Goal: Task Accomplishment & Management: Manage account settings

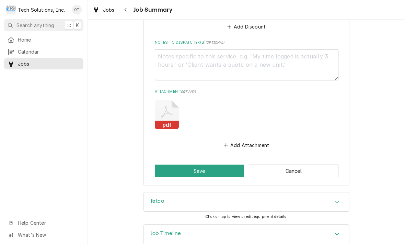
scroll to position [491, 0]
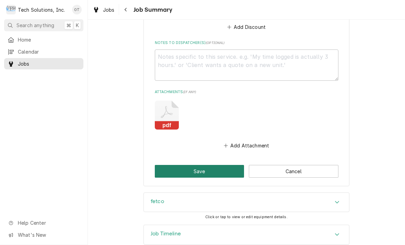
click at [198, 165] on button "Save" at bounding box center [200, 171] width 90 height 13
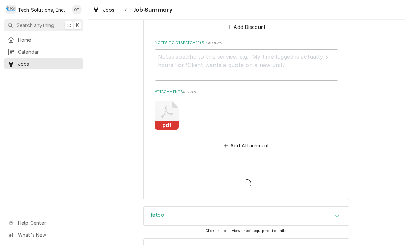
type textarea "x"
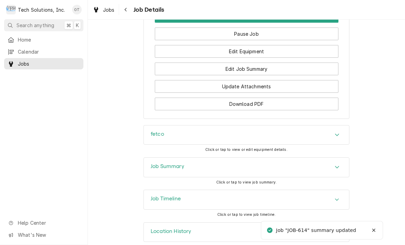
scroll to position [742, 0]
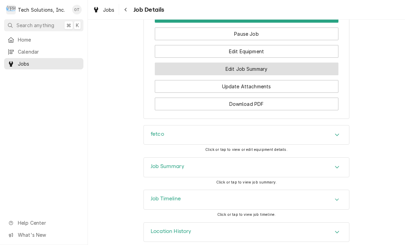
click at [238, 67] on button "Edit Job Summary" at bounding box center [247, 68] width 184 height 13
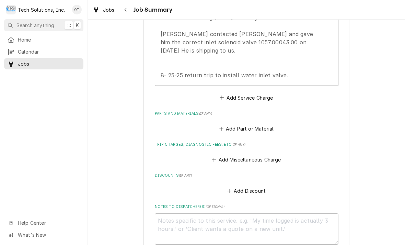
scroll to position [328, 0]
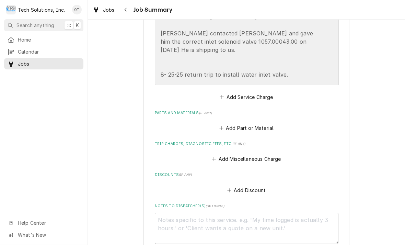
click at [299, 64] on div "[PERSON_NAME] - Do not charge for parts. Royal Cup is shipping to us. [DATE] “A…" at bounding box center [240, 13] width 158 height 132
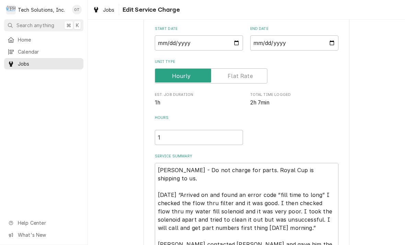
type textarea "x"
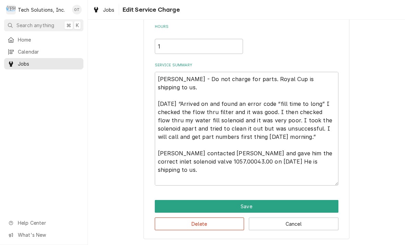
scroll to position [154, 0]
click at [294, 175] on textarea "Leah - Do not charge for parts. Royal Cup is shipping to us. 8/15/25 “Arrived o…" at bounding box center [247, 129] width 184 height 114
type textarea "Leah - Do not charge for parts. Royal Cup is shipping to us. 8/15/25 “Arrived o…"
type textarea "x"
type textarea "Leah - Do not charge for parts. Royal Cup is shipping to us. 8/15/25 “Arrived o…"
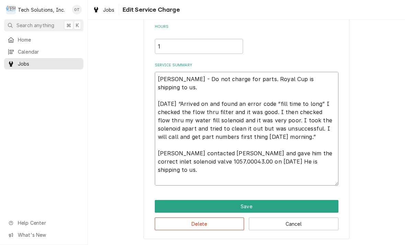
type textarea "x"
type textarea "Leah - Do not charge for parts. Royal Cup is shipping to us. 8/15/25 “Arrived o…"
type textarea "x"
type textarea "Leah - Do not charge for parts. Royal Cup is shipping to us. 8/15/25 “Arrived o…"
type textarea "x"
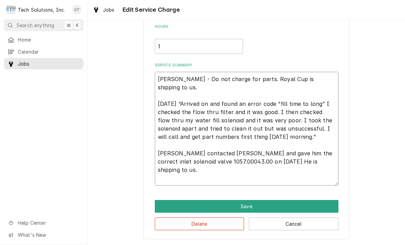
type textarea "Leah - Do not charge for parts. Royal Cup is shipping to us. 8/15/25 “Arrived o…"
type textarea "x"
type textarea "Leah - Do not charge for parts. Royal Cup is shipping to us. 8/15/25 “Arrived o…"
type textarea "x"
type textarea "Leah - Do not charge for parts. Royal Cup is shipping to us. 8/15/25 “Arrived o…"
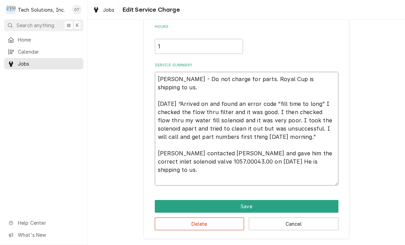
type textarea "x"
type textarea "Leah - Do not charge for parts. Royal Cup is shipping to us. 8/15/25 “Arrived o…"
type textarea "x"
type textarea "Leah - Do not charge for parts. Royal Cup is shipping to us. 8/15/25 “Arrived o…"
type textarea "x"
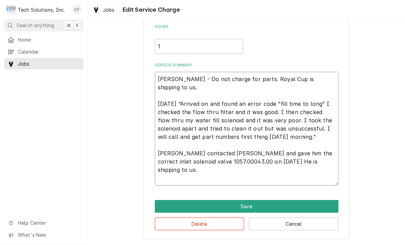
type textarea "Leah - Do not charge for parts. Royal Cup is shipping to us. 8/15/25 “Arrived o…"
type textarea "x"
type textarea "Leah - Do not charge for parts. Royal Cup is shipping to us. 8/15/25 “Arrived o…"
type textarea "x"
type textarea "Leah - Do not charge for parts. Royal Cup is shipping to us. 8/15/25 “Arrived o…"
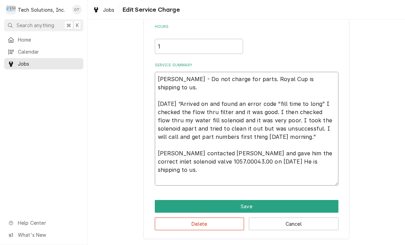
type textarea "x"
type textarea "Leah - Do not charge for parts. Royal Cup is shipping to us. 8/15/25 “Arrived o…"
type textarea "x"
type textarea "Leah - Do not charge for parts. Royal Cup is shipping to us. 8/15/25 “Arrived o…"
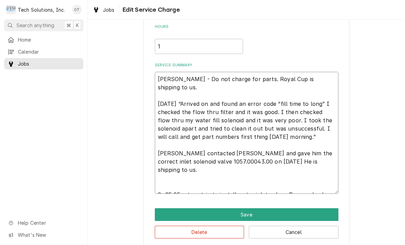
type textarea "x"
type textarea "Leah - Do not charge for parts. Royal Cup is shipping to us. 8/15/25 “Arrived o…"
type textarea "x"
type textarea "Leah - Do not charge for parts. Royal Cup is shipping to us. 8/15/25 “Arrived o…"
type textarea "x"
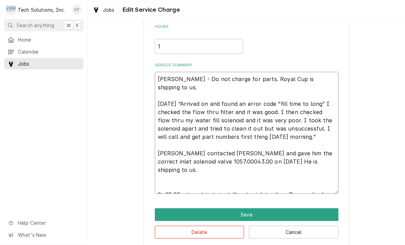
type textarea "Leah - Do not charge for parts. Royal Cup is shipping to us. 8/15/25 “Arrived o…"
type textarea "x"
type textarea "Leah - Do not charge for parts. Royal Cup is shipping to us. 8/15/25 “Arrived o…"
type textarea "x"
type textarea "Leah - Do not charge for parts. Royal Cup is shipping to us. 8/15/25 “Arrived o…"
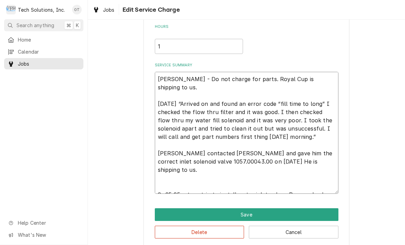
type textarea "x"
type textarea "Leah - Do not charge for parts. Royal Cup is shipping to us. 8/15/25 “Arrived o…"
type textarea "x"
type textarea "Leah - Do not charge for parts. Royal Cup is shipping to us. 8/15/25 “Arrived o…"
type textarea "x"
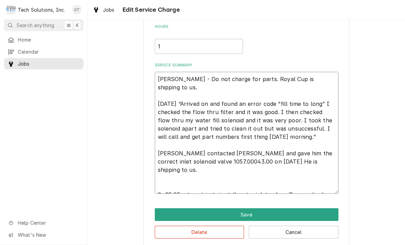
type textarea "Leah - Do not charge for parts. Royal Cup is shipping to us. 8/15/25 “Arrived o…"
type textarea "x"
type textarea "Leah - Do not charge for parts. Royal Cup is shipping to us. 8/15/25 “Arrived o…"
type textarea "x"
type textarea "Leah - Do not charge for parts. Royal Cup is shipping to us. 8/15/25 “Arrived o…"
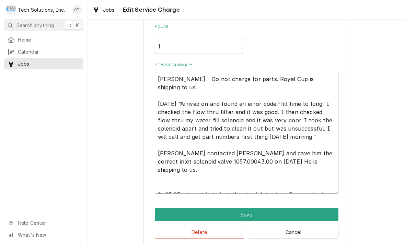
type textarea "x"
type textarea "Leah - Do not charge for parts. Royal Cup is shipping to us. 8/15/25 “Arrived o…"
type textarea "x"
type textarea "Leah - Do not charge for parts. Royal Cup is shipping to us. 8/15/25 “Arrived o…"
type textarea "x"
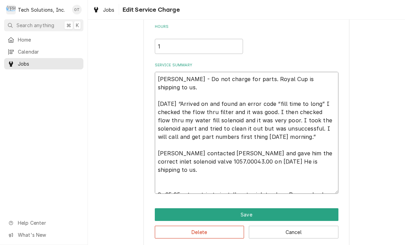
type textarea "Leah - Do not charge for parts. Royal Cup is shipping to us. 8/15/25 “Arrived o…"
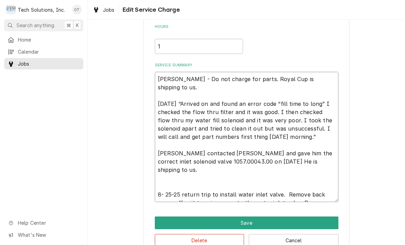
type textarea "x"
type textarea "Leah - Do not charge for parts. Royal Cup is shipping to us. 8/15/25 “Arrived o…"
type textarea "x"
type textarea "Leah - Do not charge for parts. Royal Cup is shipping to us. 8/15/25 “Arrived o…"
type textarea "x"
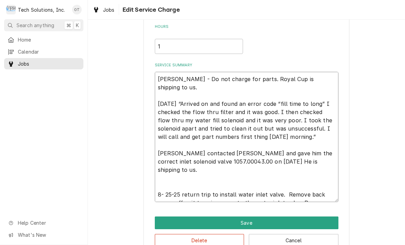
type textarea "Leah - Do not charge for parts. Royal Cup is shipping to us. 8/15/25 “Arrived o…"
type textarea "x"
type textarea "Leah - Do not charge for parts. Royal Cup is shipping to us. 8/15/25 “Arrived o…"
type textarea "x"
type textarea "Leah - Do not charge for parts. Royal Cup is shipping to us. 8/15/25 “Arrived o…"
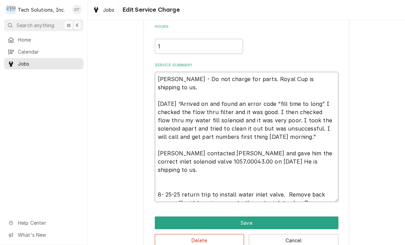
type textarea "x"
type textarea "Leah - Do not charge for parts. Royal Cup is shipping to us. 8/15/25 “Arrived o…"
type textarea "x"
type textarea "Leah - Do not charge for parts. Royal Cup is shipping to us. 8/15/25 “Arrived o…"
type textarea "x"
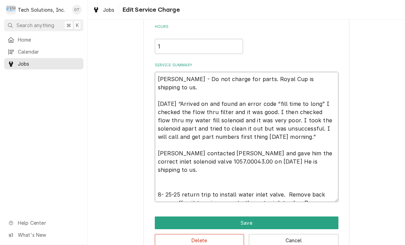
type textarea "Leah - Do not charge for parts. Royal Cup is shipping to us. 8/15/25 “Arrived o…"
type textarea "x"
type textarea "Leah - Do not charge for parts. Royal Cup is shipping to us. 8/15/25 “Arrived o…"
type textarea "x"
type textarea "Leah - Do not charge for parts. Royal Cup is shipping to us. 8/15/25 “Arrived o…"
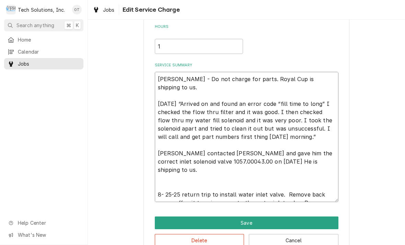
type textarea "x"
type textarea "Leah - Do not charge for parts. Royal Cup is shipping to us. 8/15/25 “Arrived o…"
type textarea "x"
type textarea "Leah - Do not charge for parts. Royal Cup is shipping to us. 8/15/25 “Arrived o…"
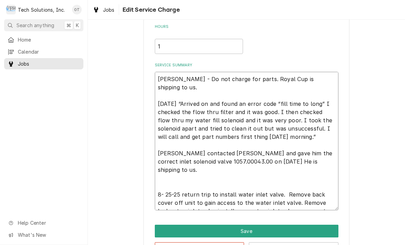
type textarea "x"
type textarea "Leah - Do not charge for parts. Royal Cup is shipping to us. 8/15/25 “Arrived o…"
type textarea "x"
type textarea "Leah - Do not charge for parts. Royal Cup is shipping to us. 8/15/25 “Arrived o…"
type textarea "x"
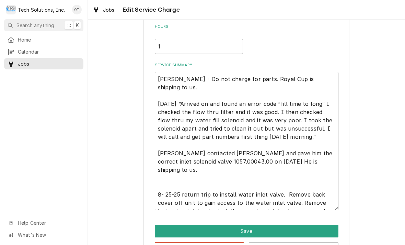
type textarea "Leah - Do not charge for parts. Royal Cup is shipping to us. 8/15/25 “Arrived o…"
type textarea "x"
type textarea "Leah - Do not charge for parts. Royal Cup is shipping to us. 8/15/25 “Arrived o…"
type textarea "x"
type textarea "Leah - Do not charge for parts. Royal Cup is shipping to us. 8/15/25 “Arrived o…"
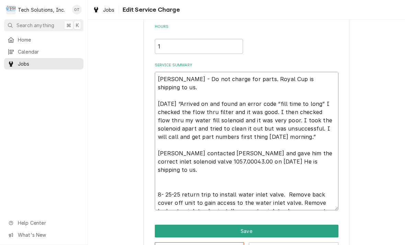
type textarea "x"
type textarea "Leah - Do not charge for parts. Royal Cup is shipping to us. 8/15/25 “Arrived o…"
type textarea "x"
type textarea "Leah - Do not charge for parts. Royal Cup is shipping to us. 8/15/25 “Arrived o…"
type textarea "x"
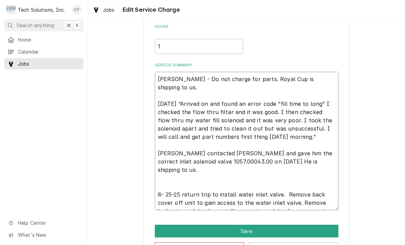
type textarea "Leah - Do not charge for parts. Royal Cup is shipping to us. 8/15/25 “Arrived o…"
type textarea "x"
type textarea "Leah - Do not charge for parts. Royal Cup is shipping to us. 8/15/25 “Arrived o…"
type textarea "x"
type textarea "Leah - Do not charge for parts. Royal Cup is shipping to us. 8/15/25 “Arrived o…"
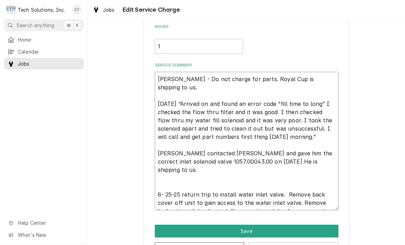
type textarea "x"
type textarea "Leah - Do not charge for parts. Royal Cup is shipping to us. 8/15/25 “Arrived o…"
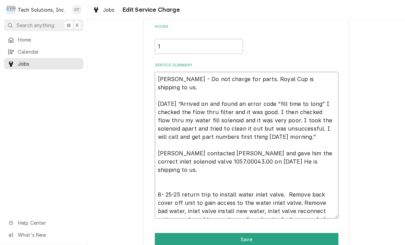
type textarea "x"
type textarea "Leah - Do not charge for parts. Royal Cup is shipping to us. 8/15/25 “Arrived o…"
type textarea "x"
type textarea "Leah - Do not charge for parts. Royal Cup is shipping to us. 8/15/25 “Arrived o…"
type textarea "x"
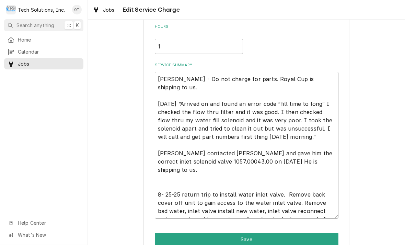
type textarea "Leah - Do not charge for parts. Royal Cup is shipping to us. 8/15/25 “Arrived o…"
type textarea "x"
type textarea "Leah - Do not charge for parts. Royal Cup is shipping to us. 8/15/25 “Arrived o…"
type textarea "x"
type textarea "Leah - Do not charge for parts. Royal Cup is shipping to us. 8/15/25 “Arrived o…"
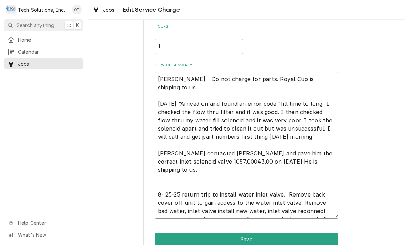
type textarea "x"
type textarea "Leah - Do not charge for parts. Royal Cup is shipping to us. 8/15/25 “Arrived o…"
type textarea "x"
type textarea "Leah - Do not charge for parts. Royal Cup is shipping to us. 8/15/25 “Arrived o…"
type textarea "x"
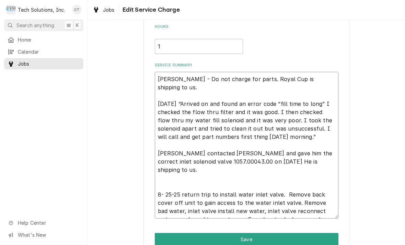
type textarea "Leah - Do not charge for parts. Royal Cup is shipping to us. 8/15/25 “Arrived o…"
type textarea "x"
type textarea "Leah - Do not charge for parts. Royal Cup is shipping to us. 8/15/25 “Arrived o…"
type textarea "x"
type textarea "Leah - Do not charge for parts. Royal Cup is shipping to us. 8/15/25 “Arrived o…"
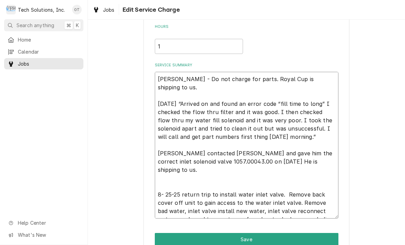
type textarea "x"
type textarea "Leah - Do not charge for parts. Royal Cup is shipping to us. 8/15/25 “Arrived o…"
type textarea "x"
type textarea "Leah - Do not charge for parts. Royal Cup is shipping to us. 8/15/25 “Arrived o…"
type textarea "x"
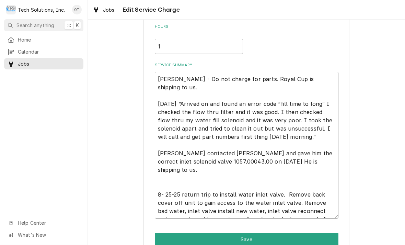
type textarea "Leah - Do not charge for parts. Royal Cup is shipping to us. 8/15/25 “Arrived o…"
type textarea "x"
type textarea "Leah - Do not charge for parts. Royal Cup is shipping to us. 8/15/25 “Arrived o…"
type textarea "x"
type textarea "Leah - Do not charge for parts. Royal Cup is shipping to us. 8/15/25 “Arrived o…"
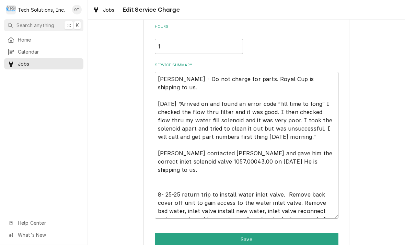
type textarea "x"
type textarea "Leah - Do not charge for parts. Royal Cup is shipping to us. 8/15/25 “Arrived o…"
type textarea "x"
type textarea "Leah - Do not charge for parts. Royal Cup is shipping to us. 8/15/25 “Arrived o…"
type textarea "x"
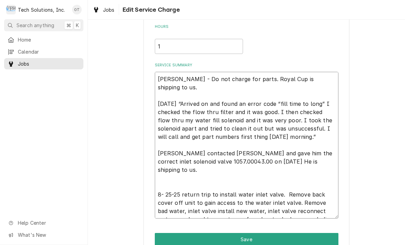
type textarea "Leah - Do not charge for parts. Royal Cup is shipping to us. 8/15/25 “Arrived o…"
type textarea "x"
type textarea "Leah - Do not charge for parts. Royal Cup is shipping to us. 8/15/25 “Arrived o…"
type textarea "x"
type textarea "Leah - Do not charge for parts. Royal Cup is shipping to us. 8/15/25 “Arrived o…"
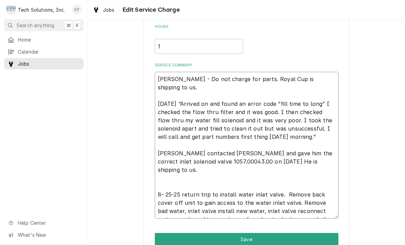
type textarea "x"
type textarea "Leah - Do not charge for parts. Royal Cup is shipping to us. 8/15/25 “Arrived o…"
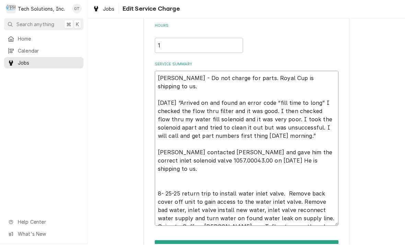
type textarea "x"
type textarea "Leah - Do not charge for parts. Royal Cup is shipping to us. 8/15/25 “Arrived o…"
type textarea "x"
type textarea "Leah - Do not charge for parts. Royal Cup is shipping to us. 8/15/25 “Arrived o…"
type textarea "x"
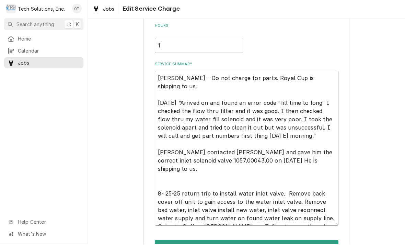
type textarea "Leah - Do not charge for parts. Royal Cup is shipping to us. 8/15/25 “Arrived o…"
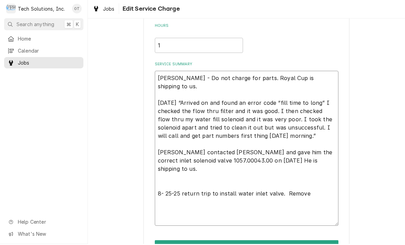
type textarea "x"
type textarea "Leah - Do not charge for parts. Royal Cup is shipping to us. 8/15/25 “Arrived o…"
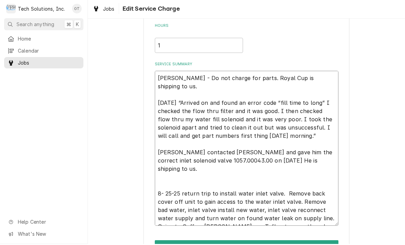
type textarea "x"
type textarea "Leah - Do not charge for parts. Royal Cup is shipping to us. 8/15/25 “Arrived o…"
type textarea "x"
type textarea "Leah - Do not charge for parts. Royal Cup is shipping to us. 8/15/25 “Arrived o…"
type textarea "x"
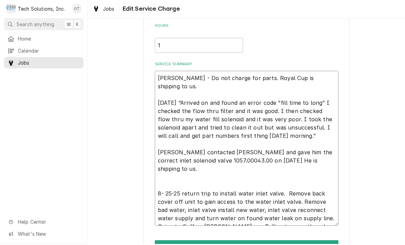
type textarea "Leah - Do not charge for parts. Royal Cup is shipping to us. 8/15/25 “Arrived o…"
type textarea "x"
type textarea "Leah - Do not charge for parts. Royal Cup is shipping to us. 8/15/25 “Arrived o…"
type textarea "x"
type textarea "Leah - Do not charge for parts. Royal Cup is shipping to us. 8/15/25 “Arrived o…"
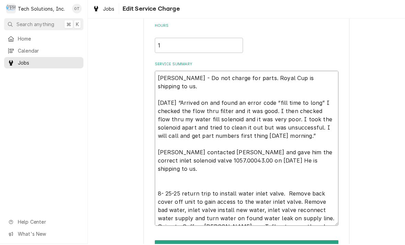
type textarea "x"
type textarea "Leah - Do not charge for parts. Royal Cup is shipping to us. 8/15/25 “Arrived o…"
type textarea "x"
type textarea "Leah - Do not charge for parts. Royal Cup is shipping to us. 8/15/25 “Arrived o…"
type textarea "x"
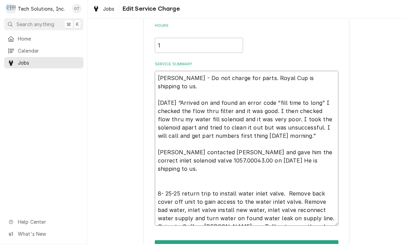
type textarea "Leah - Do not charge for parts. Royal Cup is shipping to us. 8/15/25 “Arrived o…"
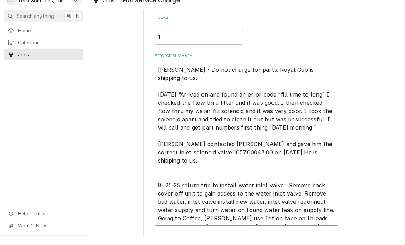
type textarea "x"
type textarea "Leah - Do not charge for parts. Royal Cup is shipping to us. 8/15/25 “Arrived o…"
type textarea "x"
type textarea "Leah - Do not charge for parts. Royal Cup is shipping to us. 8/15/25 “Arrived o…"
type textarea "x"
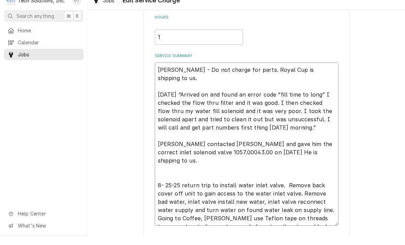
type textarea "Leah - Do not charge for parts. Royal Cup is shipping to us. 8/15/25 “Arrived o…"
type textarea "x"
type textarea "Leah - Do not charge for parts. Royal Cup is shipping to us. 8/15/25 “Arrived o…"
type textarea "x"
type textarea "Leah - Do not charge for parts. Royal Cup is shipping to us. 8/15/25 “Arrived o…"
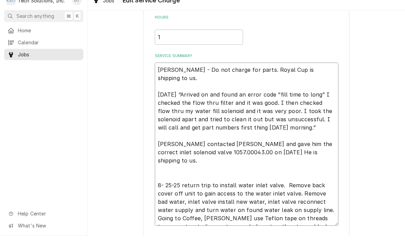
type textarea "x"
type textarea "Leah - Do not charge for parts. Royal Cup is shipping to us. 8/15/25 “Arrived o…"
type textarea "x"
type textarea "Leah - Do not charge for parts. Royal Cup is shipping to us. 8/15/25 “Arrived o…"
type textarea "x"
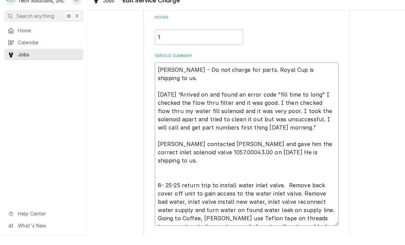
type textarea "Leah - Do not charge for parts. Royal Cup is shipping to us. 8/15/25 “Arrived o…"
type textarea "x"
type textarea "Leah - Do not charge for parts. Royal Cup is shipping to us. 8/15/25 “Arrived o…"
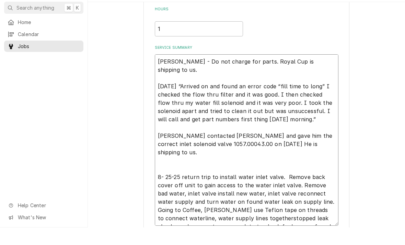
type textarea "x"
type textarea "Leah - Do not charge for parts. Royal Cup is shipping to us. 8/15/25 “Arrived o…"
type textarea "x"
type textarea "Leah - Do not charge for parts. Royal Cup is shipping to us. 8/15/25 “Arrived o…"
type textarea "x"
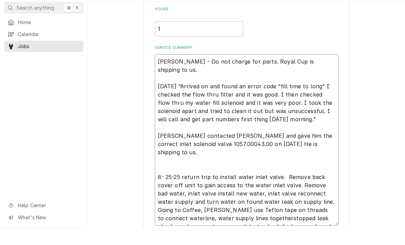
type textarea "Leah - Do not charge for parts. Royal Cup is shipping to us. 8/15/25 “Arrived o…"
type textarea "x"
type textarea "Leah - Do not charge for parts. Royal Cup is shipping to us. 8/15/25 “Arrived o…"
type textarea "x"
type textarea "Leah - Do not charge for parts. Royal Cup is shipping to us. 8/15/25 “Arrived o…"
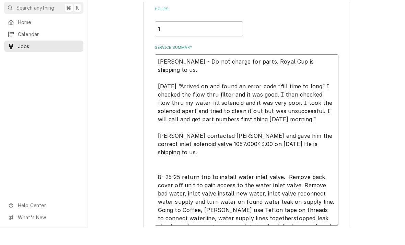
type textarea "x"
type textarea "Leah - Do not charge for parts. Royal Cup is shipping to us. 8/15/25 “Arrived o…"
type textarea "x"
type textarea "Leah - Do not charge for parts. Royal Cup is shipping to us. 8/15/25 “Arrived o…"
type textarea "x"
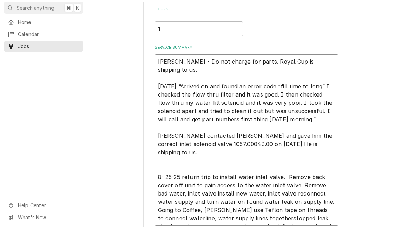
type textarea "Leah - Do not charge for parts. Royal Cup is shipping to us. 8/15/25 “Arrived o…"
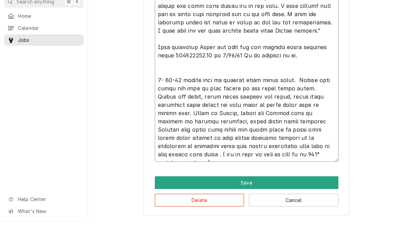
scroll to position [228, 0]
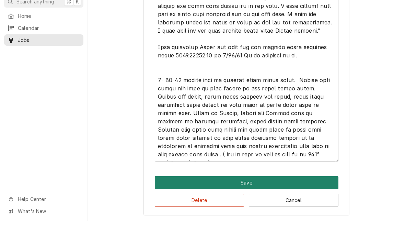
click at [246, 200] on button "Save" at bounding box center [247, 206] width 184 height 13
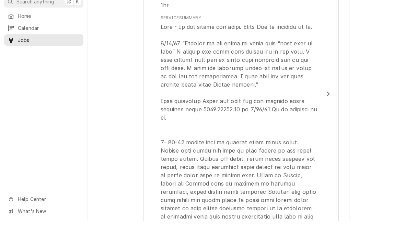
scroll to position [328, 0]
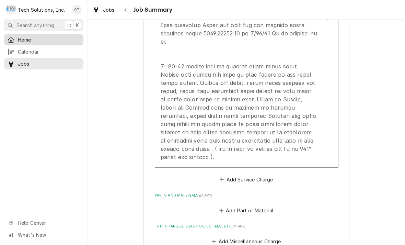
click at [24, 36] on span "Home" at bounding box center [49, 39] width 62 height 7
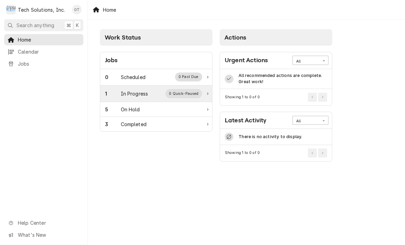
click at [169, 91] on div "0 Quick-Paused" at bounding box center [183, 93] width 37 height 9
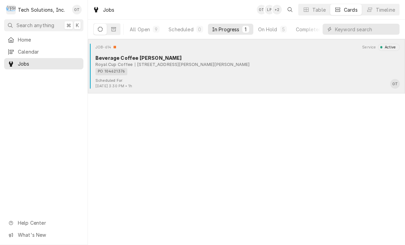
click at [254, 70] on div "PO 104621376" at bounding box center [245, 71] width 300 height 7
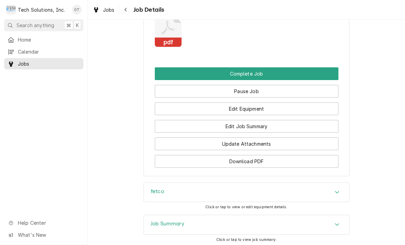
scroll to position [701, 0]
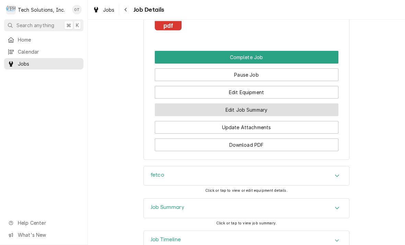
click at [252, 108] on button "Edit Job Summary" at bounding box center [247, 109] width 184 height 13
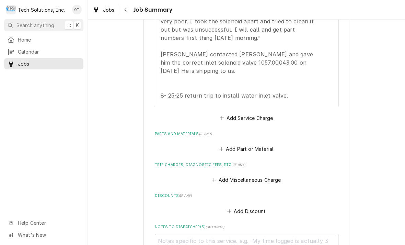
scroll to position [306, 0]
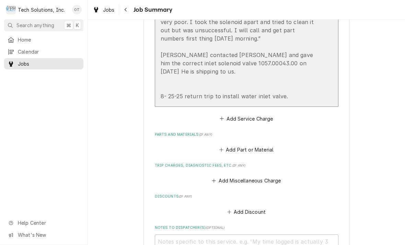
click at [298, 87] on div "[PERSON_NAME] - Do not charge for parts. Royal Cup is shipping to us. [DATE] “A…" at bounding box center [240, 34] width 158 height 132
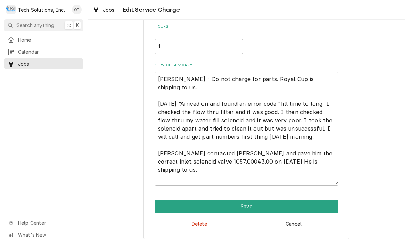
scroll to position [154, 0]
click at [295, 173] on textarea "Leah - Do not charge for parts. Royal Cup is shipping to us. 8/15/25 “Arrived o…" at bounding box center [247, 129] width 184 height 114
type textarea "x"
type textarea "Leah - Do not charge for parts. Royal Cup is shipping to us. 8/15/25 “Arrived o…"
type textarea "x"
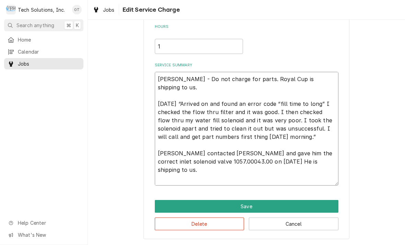
type textarea "Leah - Do not charge for parts. Royal Cup is shipping to us. 8/15/25 “Arrived o…"
type textarea "x"
type textarea "Leah - Do not charge for parts. Royal Cup is shipping to us. 8/15/25 “Arrived o…"
type textarea "x"
type textarea "Leah - Do not charge for parts. Royal Cup is shipping to us. 8/15/25 “Arrived o…"
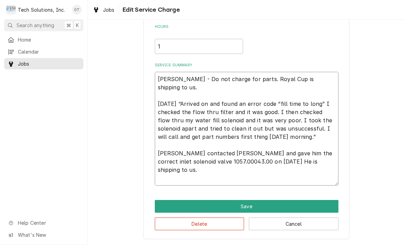
type textarea "x"
type textarea "Leah - Do not charge for parts. Royal Cup is shipping to us. 8/15/25 “Arrived o…"
type textarea "x"
type textarea "Leah - Do not charge for parts. Royal Cup is shipping to us. 8/15/25 “Arrived o…"
type textarea "x"
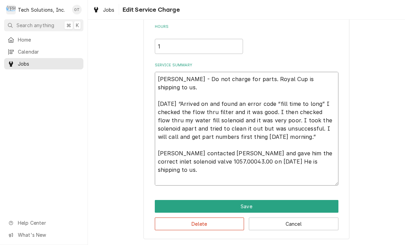
type textarea "Leah - Do not charge for parts. Royal Cup is shipping to us. 8/15/25 “Arrived o…"
type textarea "x"
type textarea "Leah - Do not charge for parts. Royal Cup is shipping to us. 8/15/25 “Arrived o…"
type textarea "x"
type textarea "Leah - Do not charge for parts. Royal Cup is shipping to us. 8/15/25 “Arrived o…"
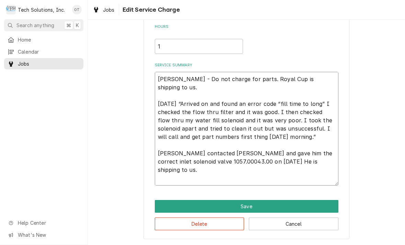
type textarea "x"
type textarea "Leah - Do not charge for parts. Royal Cup is shipping to us. 8/15/25 “Arrived o…"
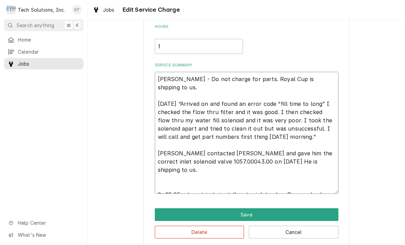
type textarea "x"
type textarea "Leah - Do not charge for parts. Royal Cup is shipping to us. 8/15/25 “Arrived o…"
type textarea "x"
type textarea "Leah - Do not charge for parts. Royal Cup is shipping to us. 8/15/25 “Arrived o…"
type textarea "x"
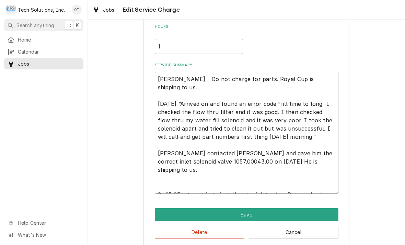
type textarea "Leah - Do not charge for parts. Royal Cup is shipping to us. 8/15/25 “Arrived o…"
type textarea "x"
type textarea "Leah - Do not charge for parts. Royal Cup is shipping to us. 8/15/25 “Arrived o…"
type textarea "x"
type textarea "Leah - Do not charge for parts. Royal Cup is shipping to us. 8/15/25 “Arrived o…"
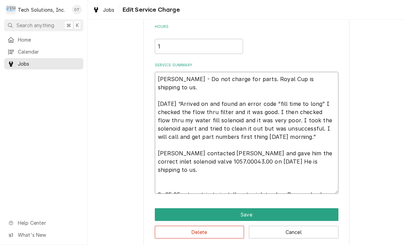
type textarea "x"
type textarea "Leah - Do not charge for parts. Royal Cup is shipping to us. 8/15/25 “Arrived o…"
type textarea "x"
type textarea "Leah - Do not charge for parts. Royal Cup is shipping to us. 8/15/25 “Arrived o…"
type textarea "x"
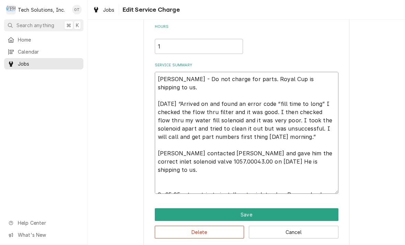
type textarea "Leah - Do not charge for parts. Royal Cup is shipping to us. 8/15/25 “Arrived o…"
type textarea "x"
type textarea "Leah - Do not charge for parts. Royal Cup is shipping to us. 8/15/25 “Arrived o…"
type textarea "x"
type textarea "Leah - Do not charge for parts. Royal Cup is shipping to us. 8/15/25 “Arrived o…"
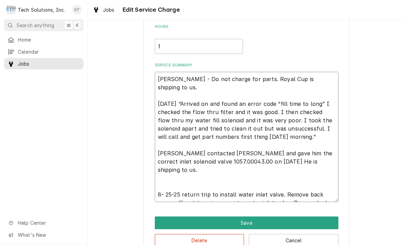
type textarea "x"
type textarea "Leah - Do not charge for parts. Royal Cup is shipping to us. 8/15/25 “Arrived o…"
type textarea "x"
type textarea "Leah - Do not charge for parts. Royal Cup is shipping to us. 8/15/25 “Arrived o…"
type textarea "x"
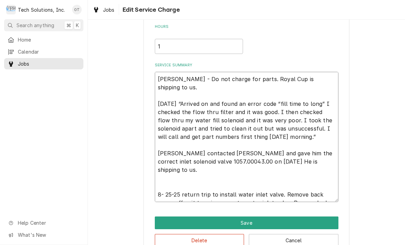
type textarea "Leah - Do not charge for parts. Royal Cup is shipping to us. 8/15/25 “Arrived o…"
type textarea "x"
type textarea "Leah - Do not charge for parts. Royal Cup is shipping to us. 8/15/25 “Arrived o…"
type textarea "x"
type textarea "Leah - Do not charge for parts. Royal Cup is shipping to us. 8/15/25 “Arrived o…"
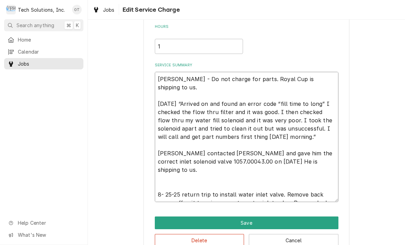
type textarea "x"
type textarea "Leah - Do not charge for parts. Royal Cup is shipping to us. 8/15/25 “Arrived o…"
type textarea "x"
type textarea "Leah - Do not charge for parts. Royal Cup is shipping to us. 8/15/25 “Arrived o…"
type textarea "x"
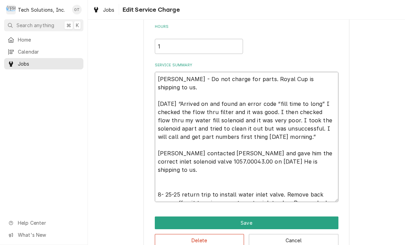
type textarea "Leah - Do not charge for parts. Royal Cup is shipping to us. 8/15/25 “Arrived o…"
type textarea "x"
type textarea "Leah - Do not charge for parts. Royal Cup is shipping to us. 8/15/25 “Arrived o…"
type textarea "x"
type textarea "Leah - Do not charge for parts. Royal Cup is shipping to us. 8/15/25 “Arrived o…"
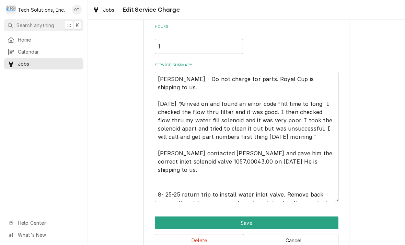
type textarea "x"
type textarea "Leah - Do not charge for parts. Royal Cup is shipping to us. 8/15/25 “Arrived o…"
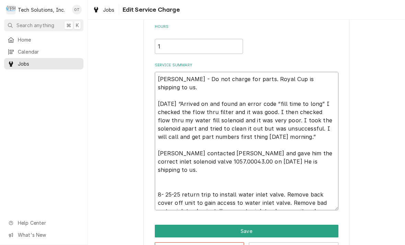
type textarea "x"
type textarea "Leah - Do not charge for parts. Royal Cup is shipping to us. 8/15/25 “Arrived o…"
type textarea "x"
type textarea "Leah - Do not charge for parts. Royal Cup is shipping to us. 8/15/25 “Arrived o…"
type textarea "x"
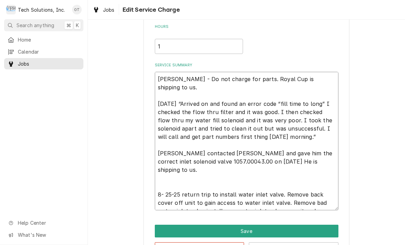
type textarea "Leah - Do not charge for parts. Royal Cup is shipping to us. 8/15/25 “Arrived o…"
type textarea "x"
type textarea "Leah - Do not charge for parts. Royal Cup is shipping to us. 8/15/25 “Arrived o…"
type textarea "x"
type textarea "Leah - Do not charge for parts. Royal Cup is shipping to us. 8/15/25 “Arrived o…"
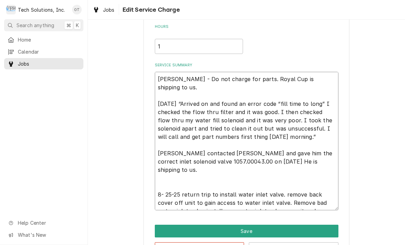
type textarea "x"
type textarea "Leah - Do not charge for parts. Royal Cup is shipping to us. 8/15/25 “Arrived o…"
type textarea "x"
type textarea "Leah - Do not charge for parts. Royal Cup is shipping to us. 8/15/25 “Arrived o…"
type textarea "x"
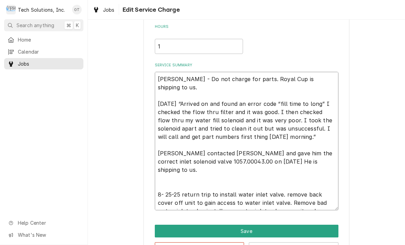
type textarea "Leah - Do not charge for parts. Royal Cup is shipping to us. 8/15/25 “Arrived o…"
type textarea "x"
type textarea "Leah - Do not charge for parts. Royal Cup is shipping to us. 8/15/25 “Arrived o…"
type textarea "x"
type textarea "Leah - Do not charge for parts. Royal Cup is shipping to us. 8/15/25 “Arrived o…"
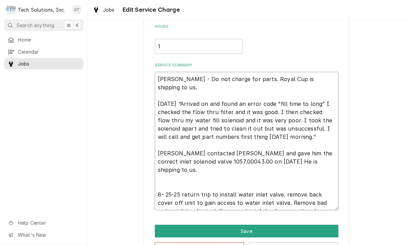
type textarea "x"
type textarea "Leah - Do not charge for parts. Royal Cup is shipping to us. 8/15/25 “Arrived o…"
type textarea "x"
type textarea "Leah - Do not charge for parts. Royal Cup is shipping to us. 8/15/25 “Arrived o…"
type textarea "x"
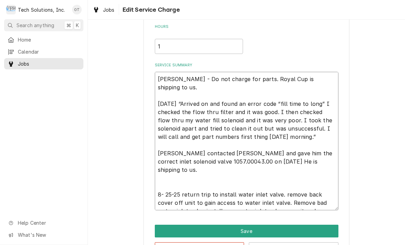
type textarea "Leah - Do not charge for parts. Royal Cup is shipping to us. 8/15/25 “Arrived o…"
type textarea "x"
type textarea "Leah - Do not charge for parts. Royal Cup is shipping to us. 8/15/25 “Arrived o…"
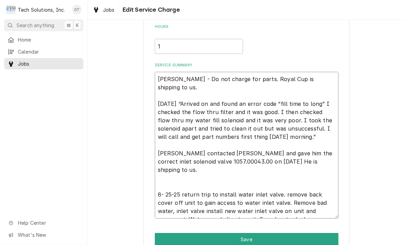
type textarea "x"
type textarea "Leah - Do not charge for parts. Royal Cup is shipping to us. 8/15/25 “Arrived o…"
type textarea "x"
type textarea "Leah - Do not charge for parts. Royal Cup is shipping to us. 8/15/25 “Arrived o…"
type textarea "x"
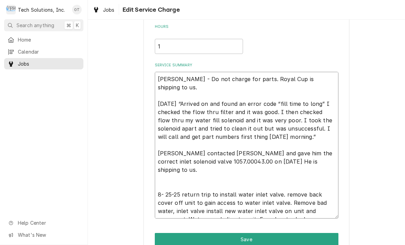
type textarea "Leah - Do not charge for parts. Royal Cup is shipping to us. 8/15/25 “Arrived o…"
type textarea "x"
type textarea "Leah - Do not charge for parts. Royal Cup is shipping to us. 8/15/25 “Arrived o…"
type textarea "x"
type textarea "Leah - Do not charge for parts. Royal Cup is shipping to us. 8/15/25 “Arrived o…"
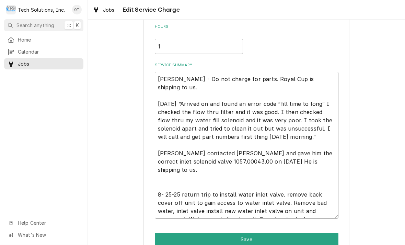
type textarea "x"
type textarea "Leah - Do not charge for parts. Royal Cup is shipping to us. 8/15/25 “Arrived o…"
type textarea "x"
type textarea "Leah - Do not charge for parts. Royal Cup is shipping to us. 8/15/25 “Arrived o…"
type textarea "x"
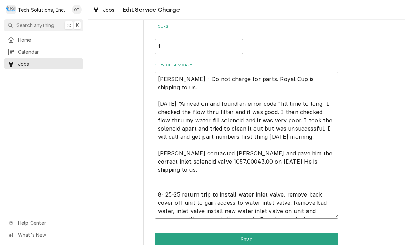
type textarea "Leah - Do not charge for parts. Royal Cup is shipping to us. 8/15/25 “Arrived o…"
type textarea "x"
type textarea "Leah - Do not charge for parts. Royal Cup is shipping to us. 8/15/25 “Arrived o…"
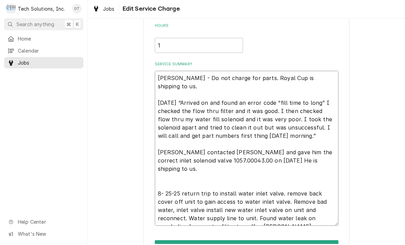
type textarea "x"
type textarea "Leah - Do not charge for parts. Royal Cup is shipping to us. 8/15/25 “Arrived o…"
type textarea "x"
type textarea "Leah - Do not charge for parts. Royal Cup is shipping to us. 8/15/25 “Arrived o…"
type textarea "x"
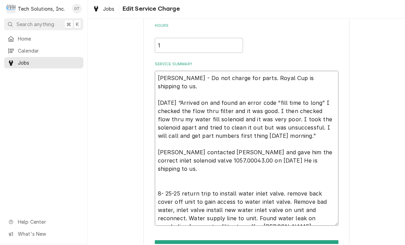
type textarea "Leah - Do not charge for parts. Royal Cup is shipping to us. 8/15/25 “Arrived o…"
type textarea "x"
type textarea "Leah - Do not charge for parts. Royal Cup is shipping to us. 8/15/25 “Arrived o…"
type textarea "x"
type textarea "Leah - Do not charge for parts. Royal Cup is shipping to us. 8/15/25 “Arrived o…"
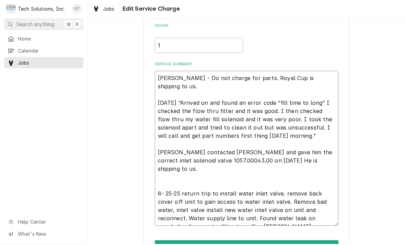
type textarea "x"
type textarea "Leah - Do not charge for parts. Royal Cup is shipping to us. 8/15/25 “Arrived o…"
type textarea "x"
type textarea "Leah - Do not charge for parts. Royal Cup is shipping to us. 8/15/25 “Arrived o…"
type textarea "x"
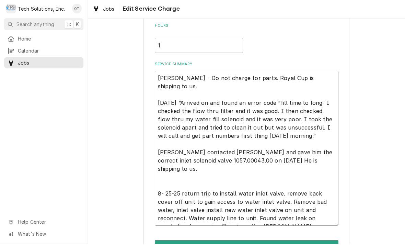
type textarea "Leah - Do not charge for parts. Royal Cup is shipping to us. 8/15/25 “Arrived o…"
type textarea "x"
type textarea "Leah - Do not charge for parts. Royal Cup is shipping to us. 8/15/25 “Arrived o…"
type textarea "x"
type textarea "Leah - Do not charge for parts. Royal Cup is shipping to us. 8/15/25 “Arrived o…"
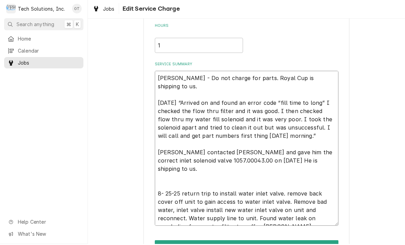
type textarea "x"
type textarea "Leah - Do not charge for parts. Royal Cup is shipping to us. 8/15/25 “Arrived o…"
type textarea "x"
type textarea "Leah - Do not charge for parts. Royal Cup is shipping to us. 8/15/25 “Arrived o…"
type textarea "x"
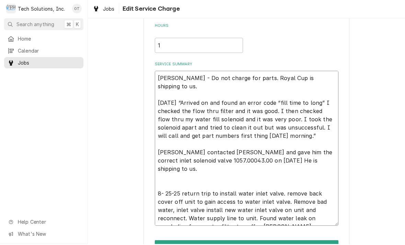
type textarea "Leah - Do not charge for parts. Royal Cup is shipping to us. 8/15/25 “Arrived o…"
type textarea "x"
type textarea "Leah - Do not charge for parts. Royal Cup is shipping to us. 8/15/25 “Arrived o…"
type textarea "x"
type textarea "Leah - Do not charge for parts. Royal Cup is shipping to us. 8/15/25 “Arrived o…"
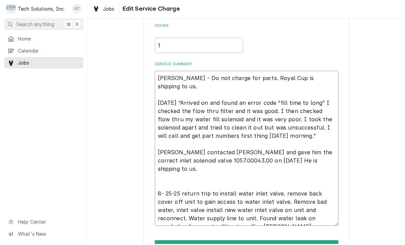
type textarea "x"
type textarea "Leah - Do not charge for parts. Royal Cup is shipping to us. 8/15/25 “Arrived o…"
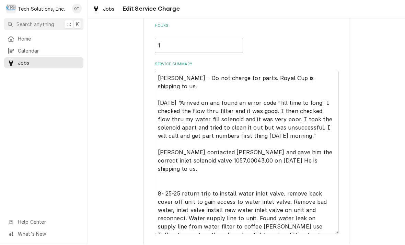
type textarea "x"
type textarea "Leah - Do not charge for parts. Royal Cup is shipping to us. 8/15/25 “Arrived o…"
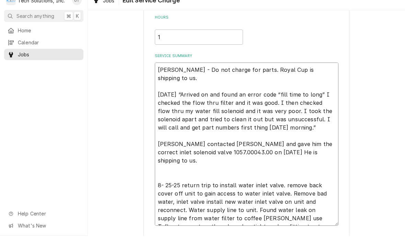
type textarea "x"
type textarea "Leah - Do not charge for parts. Royal Cup is shipping to us. 8/15/25 “Arrived o…"
type textarea "x"
type textarea "Leah - Do not charge for parts. Royal Cup is shipping to us. 8/15/25 “Arrived o…"
type textarea "x"
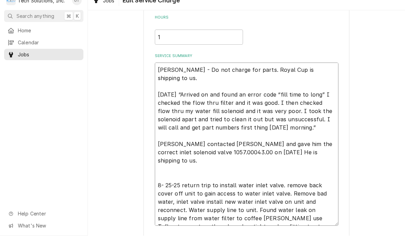
type textarea "Leah - Do not charge for parts. Royal Cup is shipping to us. 8/15/25 “Arrived o…"
type textarea "x"
type textarea "Leah - Do not charge for parts. Royal Cup is shipping to us. 8/15/25 “Arrived o…"
type textarea "x"
type textarea "Leah - Do not charge for parts. Royal Cup is shipping to us. 8/15/25 “Arrived o…"
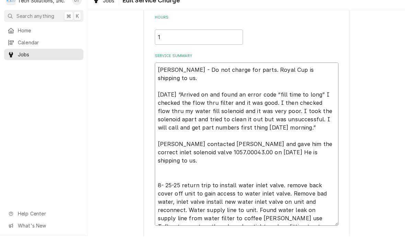
type textarea "x"
type textarea "Leah - Do not charge for parts. Royal Cup is shipping to us. 8/15/25 “Arrived o…"
type textarea "x"
type textarea "Leah - Do not charge for parts. Royal Cup is shipping to us. 8/15/25 “Arrived o…"
type textarea "x"
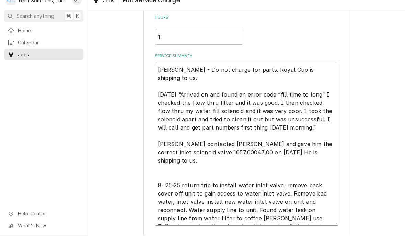
type textarea "Leah - Do not charge for parts. Royal Cup is shipping to us. 8/15/25 “Arrived o…"
type textarea "x"
type textarea "Leah - Do not charge for parts. Royal Cup is shipping to us. 8/15/25 “Arrived o…"
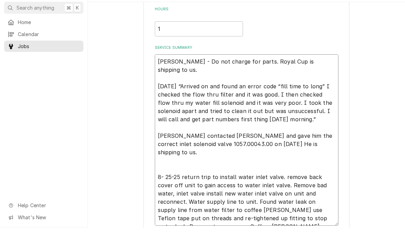
type textarea "x"
type textarea "Leah - Do not charge for parts. Royal Cup is shipping to us. 8/15/25 “Arrived o…"
type textarea "x"
type textarea "Leah - Do not charge for parts. Royal Cup is shipping to us. 8/15/25 “Arrived o…"
type textarea "x"
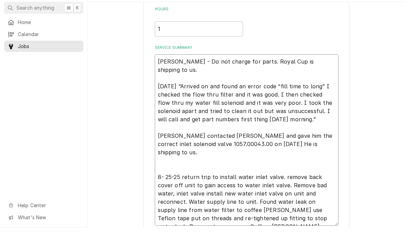
type textarea "Leah - Do not charge for parts. Royal Cup is shipping to us. 8/15/25 “Arrived o…"
type textarea "x"
type textarea "Leah - Do not charge for parts. Royal Cup is shipping to us. 8/15/25 “Arrived o…"
type textarea "x"
type textarea "Leah - Do not charge for parts. Royal Cup is shipping to us. 8/15/25 “Arrived o…"
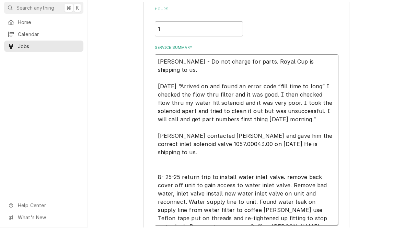
type textarea "x"
type textarea "Leah - Do not charge for parts. Royal Cup is shipping to us. 8/15/25 “Arrived o…"
type textarea "x"
type textarea "Leah - Do not charge for parts. Royal Cup is shipping to us. 8/15/25 “Arrived o…"
type textarea "x"
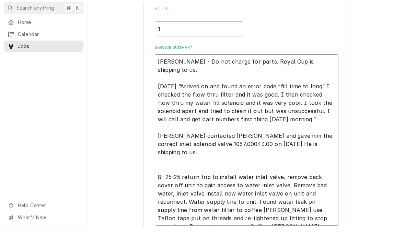
type textarea "Leah - Do not charge for parts. Royal Cup is shipping to us. 8/15/25 “Arrived o…"
type textarea "x"
type textarea "Leah - Do not charge for parts. Royal Cup is shipping to us. 8/15/25 “Arrived o…"
type textarea "x"
type textarea "Leah - Do not charge for parts. Royal Cup is shipping to us. 8/15/25 “Arrived o…"
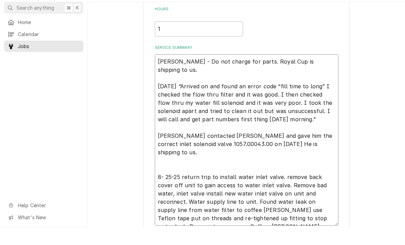
type textarea "x"
type textarea "Leah - Do not charge for parts. Royal Cup is shipping to us. 8/15/25 “Arrived o…"
type textarea "x"
type textarea "Leah - Do not charge for parts. Royal Cup is shipping to us. 8/15/25 “Arrived o…"
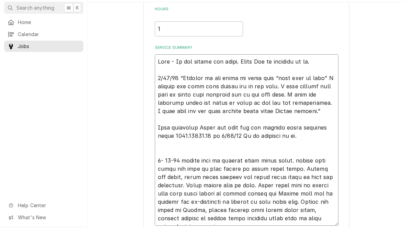
type textarea "x"
type textarea "Leah - Do not charge for parts. Royal Cup is shipping to us. 8/15/25 “Arrived o…"
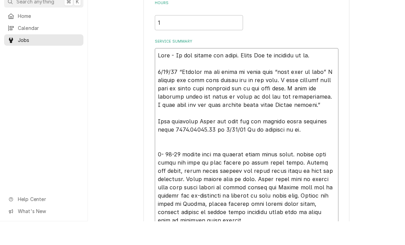
scroll to position [156, 0]
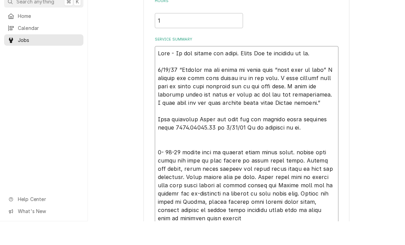
type textarea "x"
type textarea "Leah - Do not charge for parts. Royal Cup is shipping to us. 8/15/25 “Arrived o…"
type textarea "x"
type textarea "Leah - Do not charge for parts. Royal Cup is shipping to us. 8/15/25 “Arrived o…"
type textarea "x"
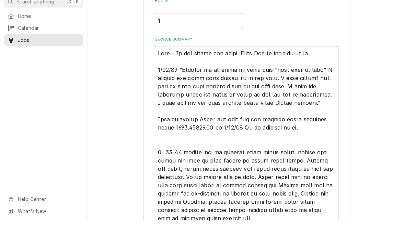
type textarea "Leah - Do not charge for parts. Royal Cup is shipping to us. 8/15/25 “Arrived o…"
type textarea "x"
type textarea "Leah - Do not charge for parts. Royal Cup is shipping to us. 8/15/25 “Arrived o…"
type textarea "x"
type textarea "Leah - Do not charge for parts. Royal Cup is shipping to us. 8/15/25 “Arrived o…"
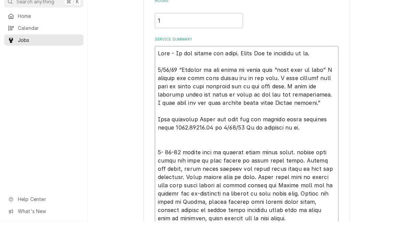
type textarea "x"
type textarea "Leah - Do not charge for parts. Royal Cup is shipping to us. 8/15/25 “Arrived o…"
type textarea "x"
type textarea "Leah - Do not charge for parts. Royal Cup is shipping to us. 8/15/25 “Arrived o…"
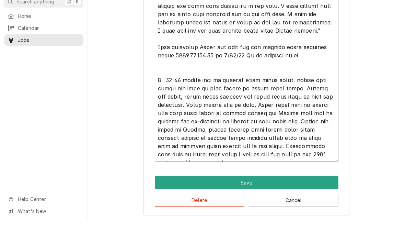
scroll to position [228, 0]
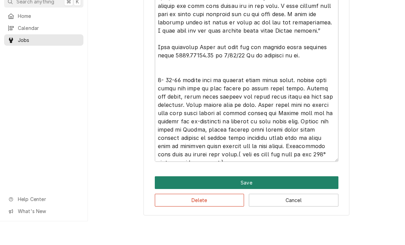
click at [243, 200] on button "Save" at bounding box center [247, 206] width 184 height 13
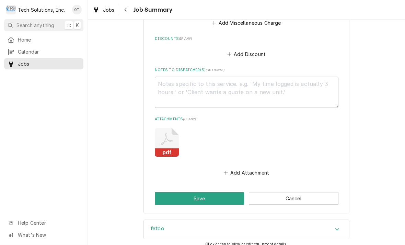
scroll to position [546, 0]
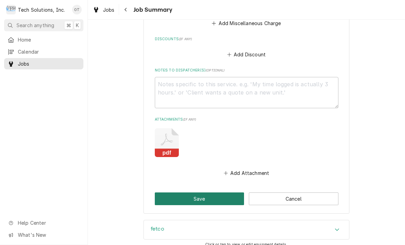
click at [194, 197] on button "Save" at bounding box center [200, 198] width 90 height 13
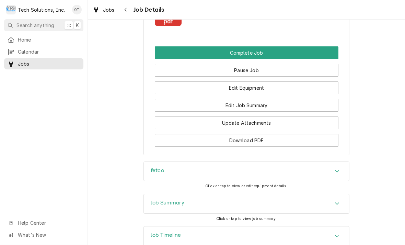
scroll to position [700, 0]
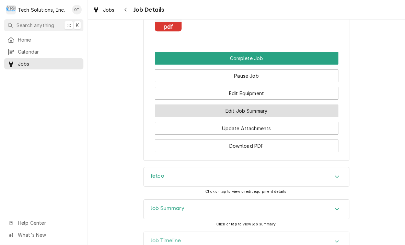
click at [245, 108] on button "Edit Job Summary" at bounding box center [247, 110] width 184 height 13
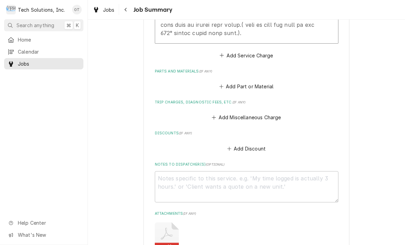
scroll to position [452, 0]
